Goal: Information Seeking & Learning: Learn about a topic

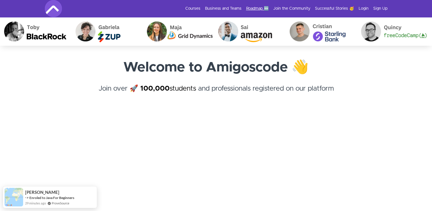
click at [253, 7] on link "Roadmap 🆕" at bounding box center [257, 9] width 23 height 6
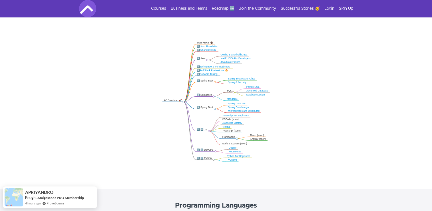
scroll to position [107, 0]
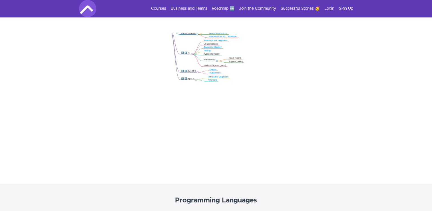
drag, startPoint x: 233, startPoint y: 129, endPoint x: 232, endPoint y: 20, distance: 109.3
click at [232, 20] on div ".markmap{font:300 16px/20px sans-serif}.markmap-link{fill:none}.markmap-node>ci…" at bounding box center [216, 97] width 432 height 174
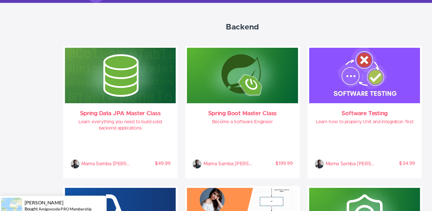
scroll to position [436, 0]
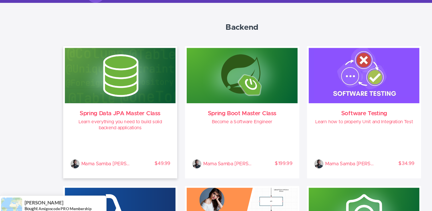
click at [99, 111] on div "Spring Data JPA Master Class Learn everything you need to build solid backend a…" at bounding box center [109, 137] width 97 height 64
